Goal: Task Accomplishment & Management: Use online tool/utility

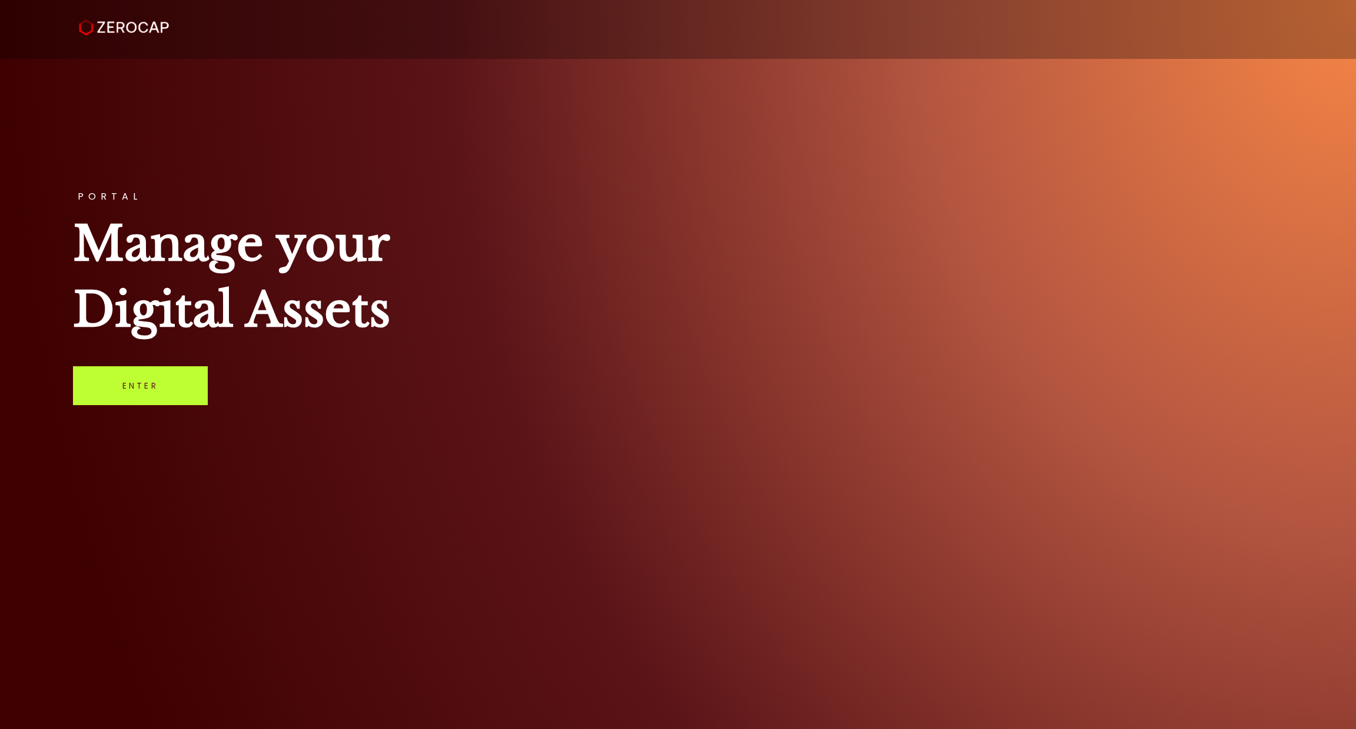
click at [142, 375] on link "Enter" at bounding box center [140, 385] width 135 height 39
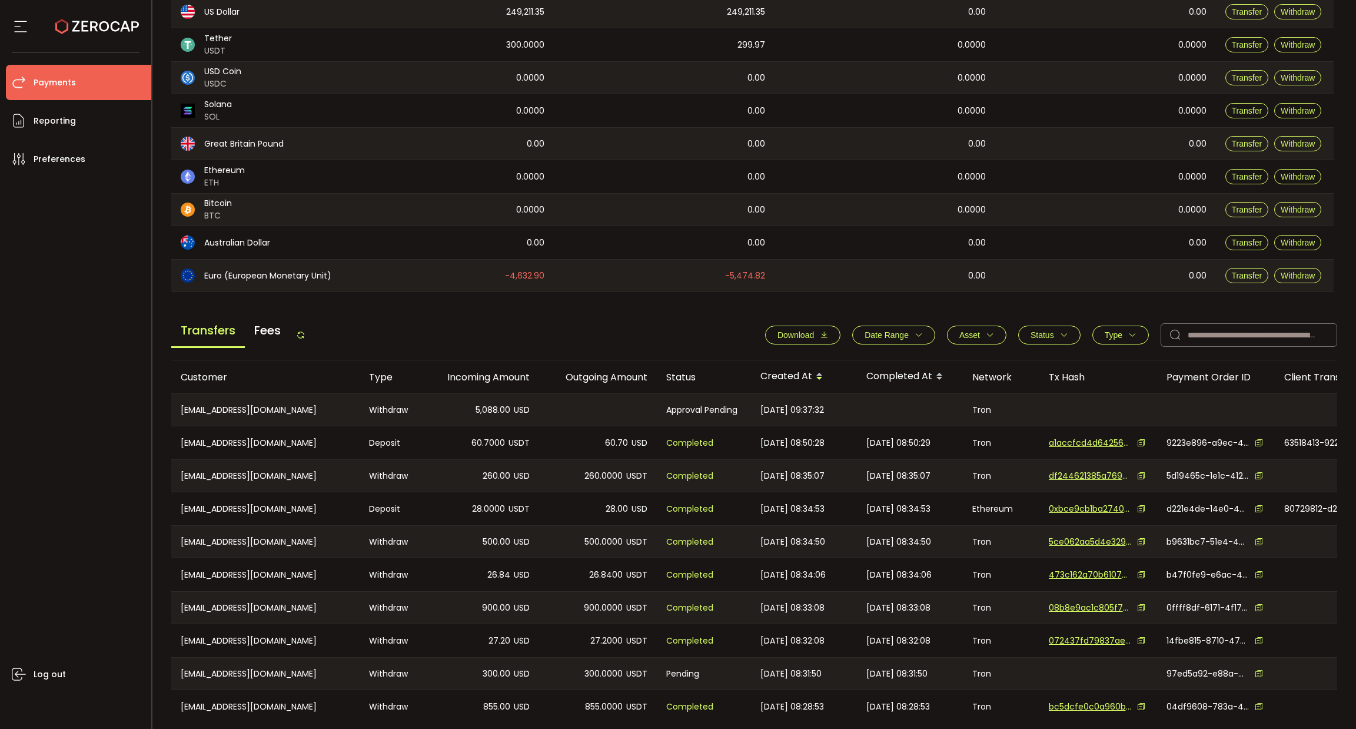
scroll to position [225, 0]
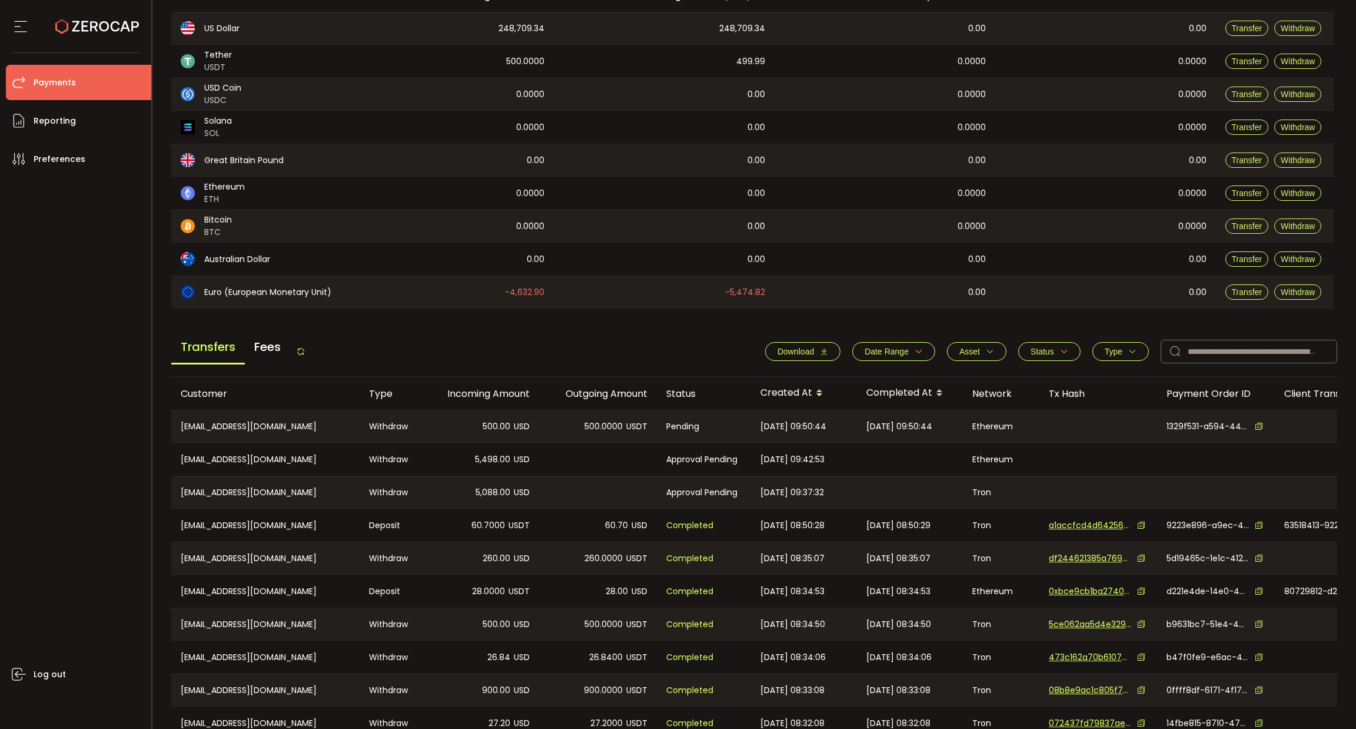
scroll to position [225, 0]
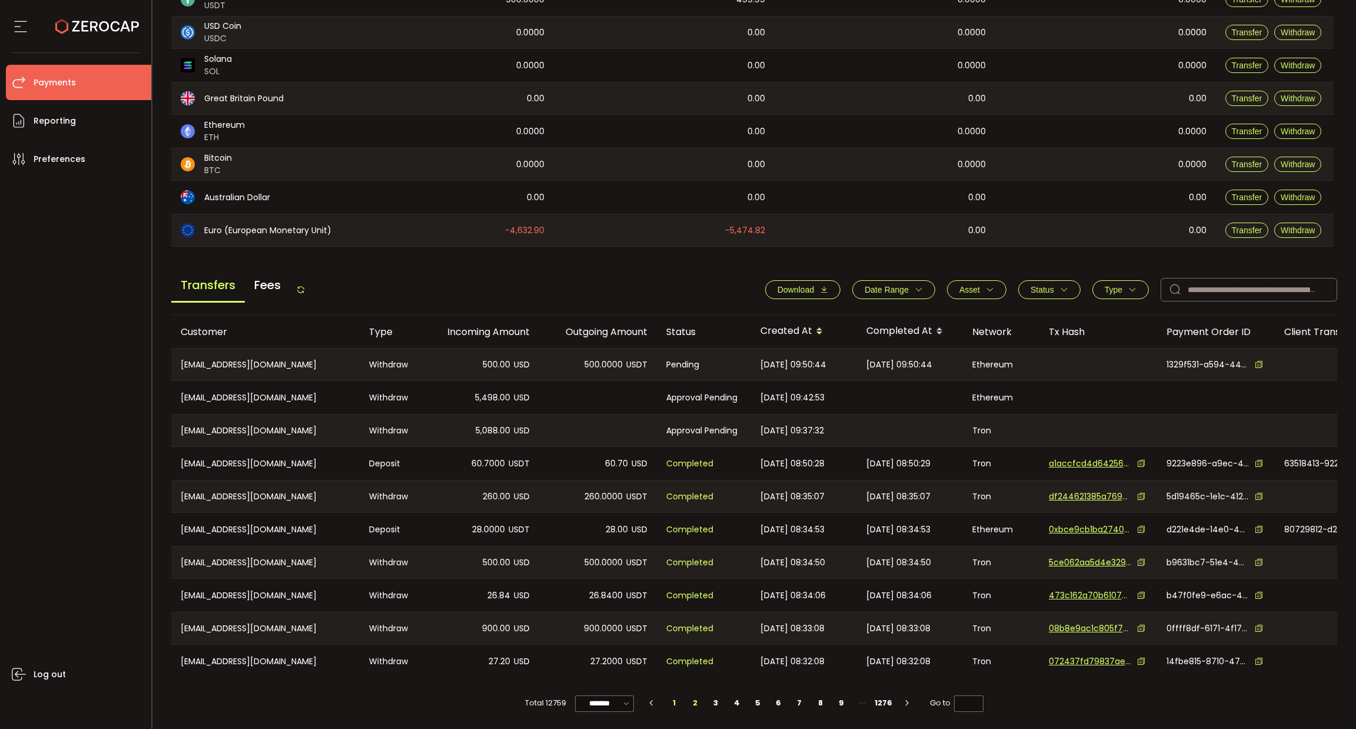
click at [689, 706] on li "2" at bounding box center [694, 702] width 21 height 16
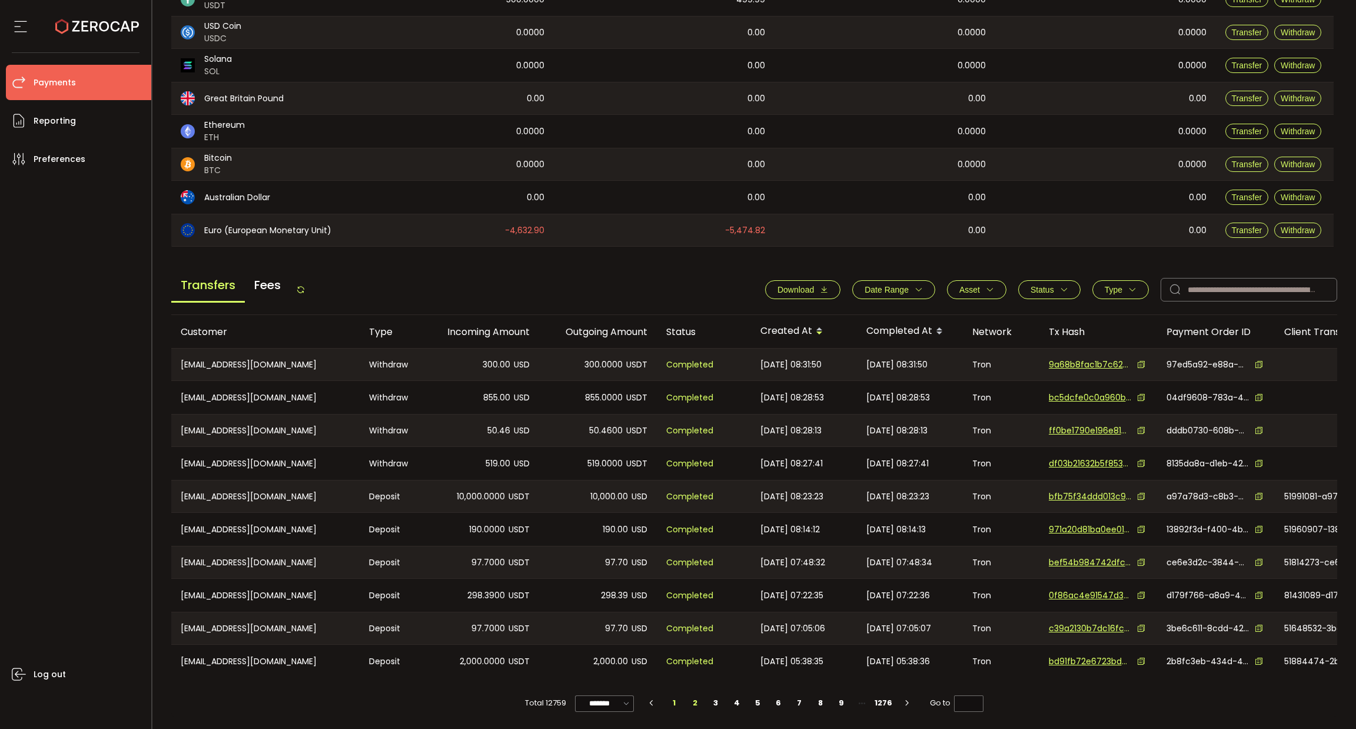
click at [668, 700] on li "1" at bounding box center [673, 702] width 21 height 16
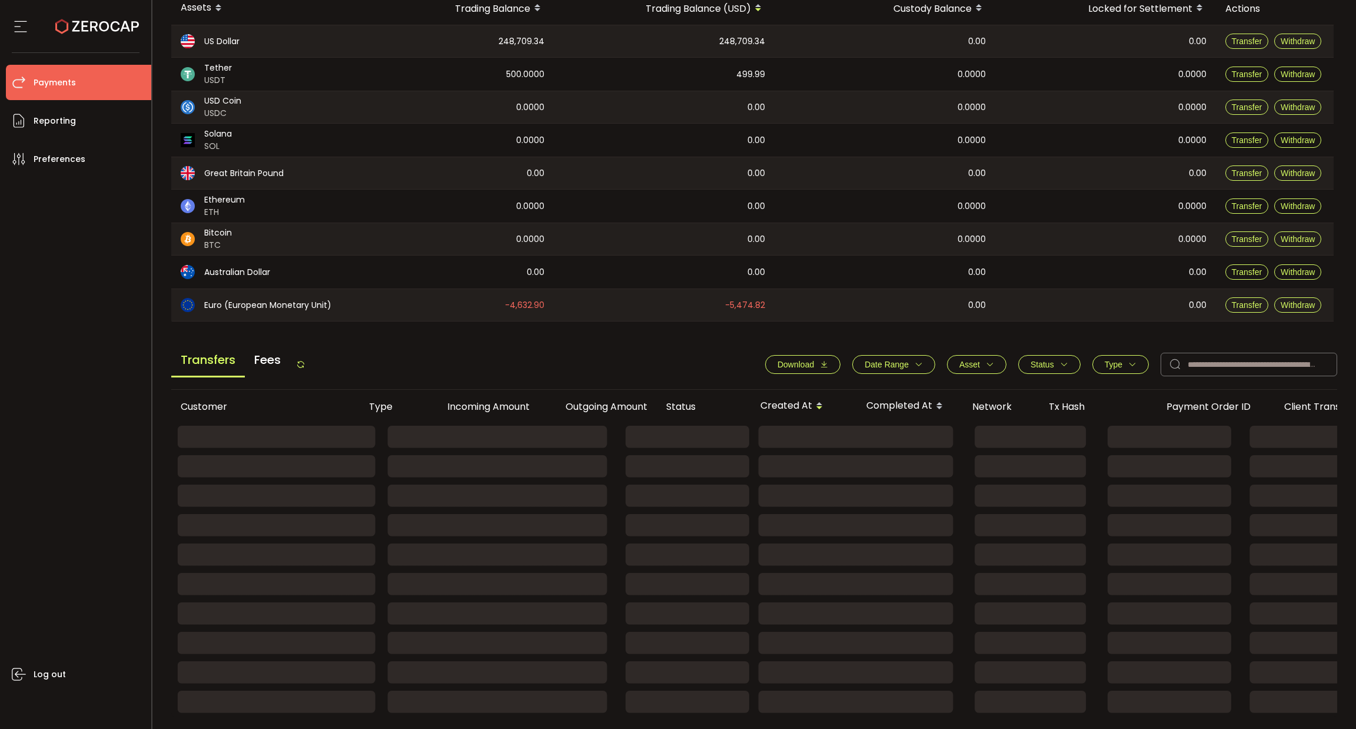
type input "*"
